Goal: Find specific page/section: Find specific page/section

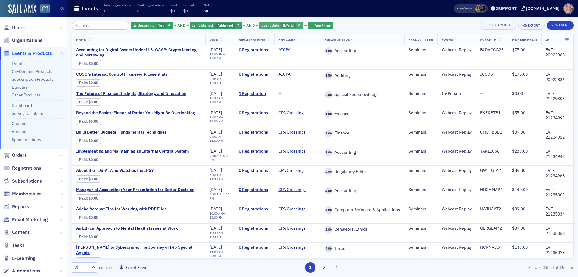
click at [303, 25] on div "Event Date [DATE]" at bounding box center [281, 26] width 44 height 8
select select "8"
select select "2025"
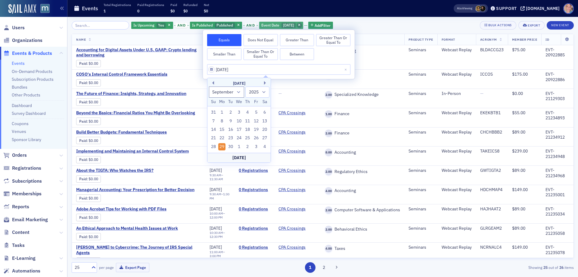
click at [299, 25] on span "button" at bounding box center [299, 25] width 5 height 5
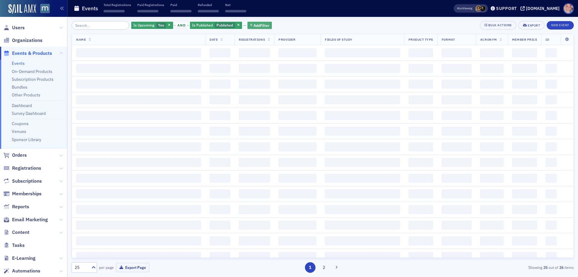
click at [254, 24] on span "Add Filter" at bounding box center [262, 25] width 16 height 5
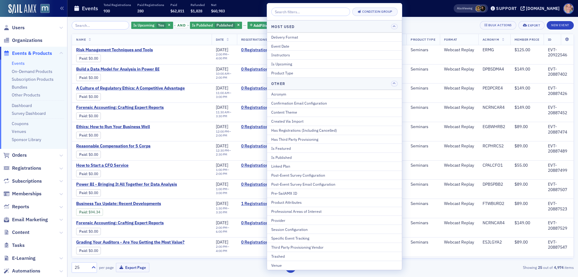
click at [286, 222] on div "Provider" at bounding box center [334, 220] width 127 height 5
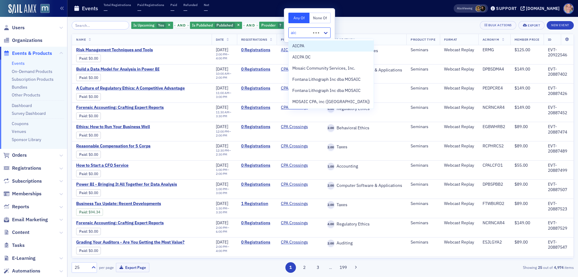
type input "aicp"
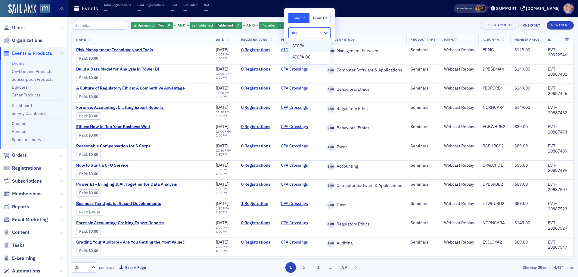
click at [305, 45] on div "AICPA" at bounding box center [310, 46] width 34 height 6
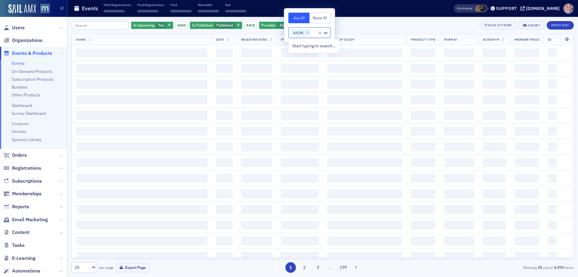
click at [365, 29] on div "Is Upcoming Yes and Is Published Published and Provider AICPA Add Filter Bulk A…" at bounding box center [323, 25] width 502 height 8
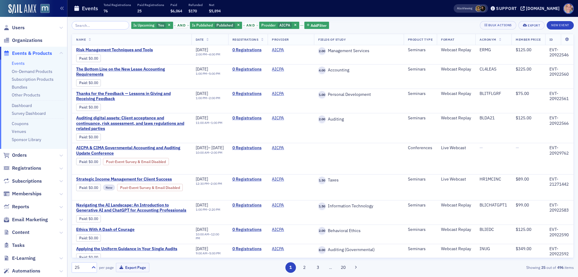
click at [88, 268] on div "25" at bounding box center [80, 268] width 17 height 8
click at [84, 251] on div "500" at bounding box center [84, 252] width 17 height 6
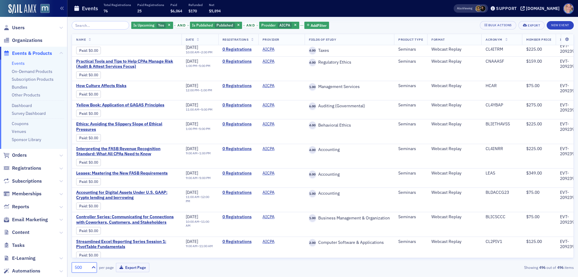
scroll to position [11047, 0]
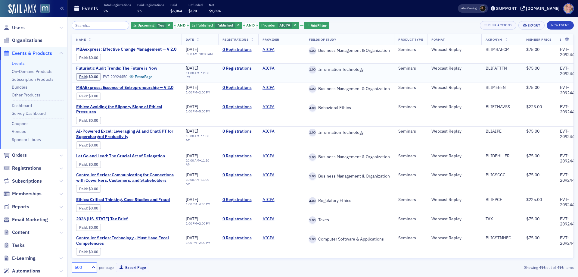
click at [116, 66] on span "Futuristic Audit Trends: The Future is Now" at bounding box center [126, 68] width 101 height 5
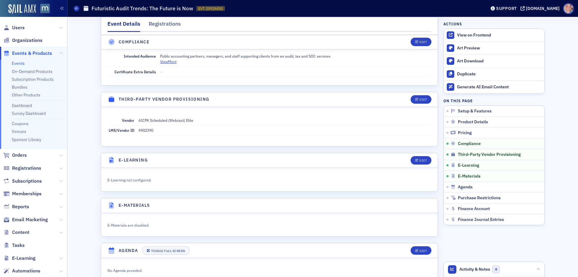
scroll to position [813, 0]
